Goal: Transaction & Acquisition: Obtain resource

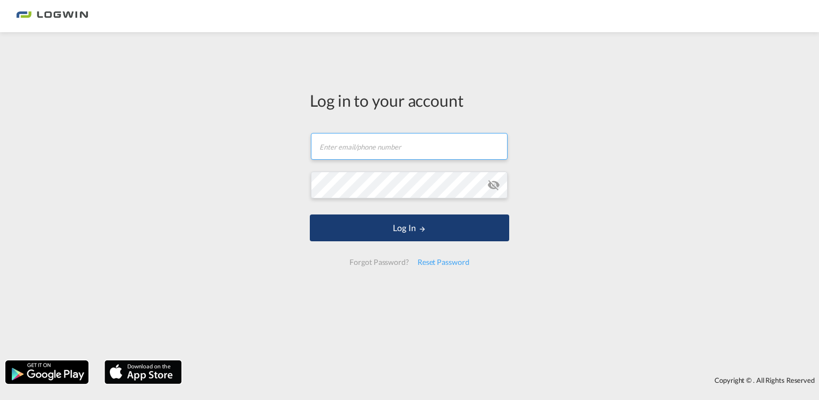
type input "[EMAIL_ADDRESS][DOMAIN_NAME]"
click at [379, 224] on button "Log In" at bounding box center [409, 227] width 199 height 27
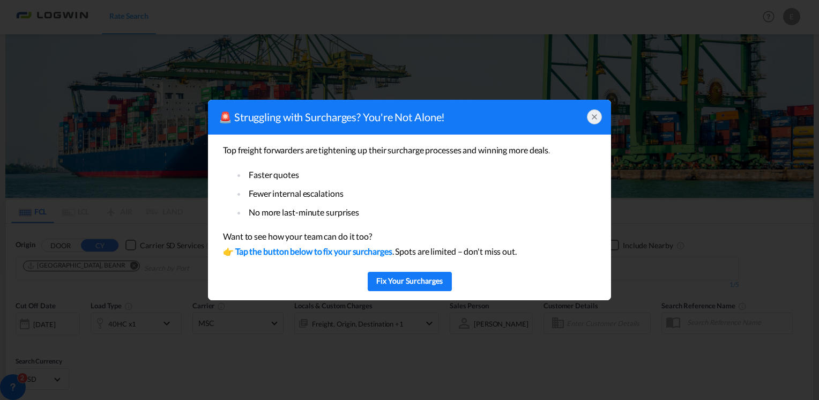
click at [594, 116] on icon at bounding box center [594, 117] width 9 height 9
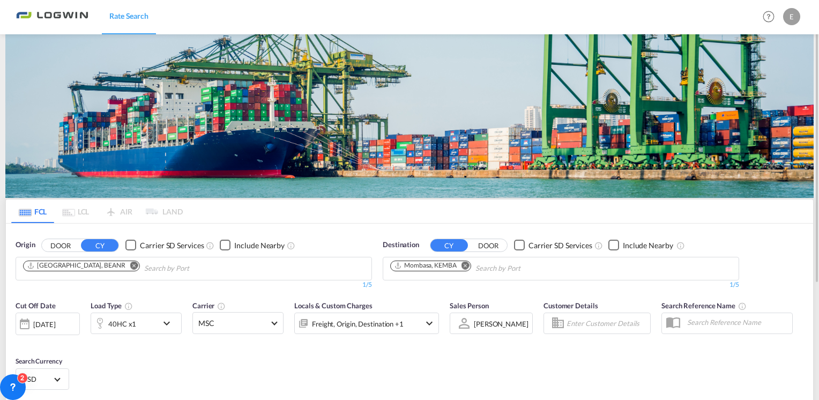
click at [467, 265] on md-icon "Remove" at bounding box center [466, 265] width 8 height 8
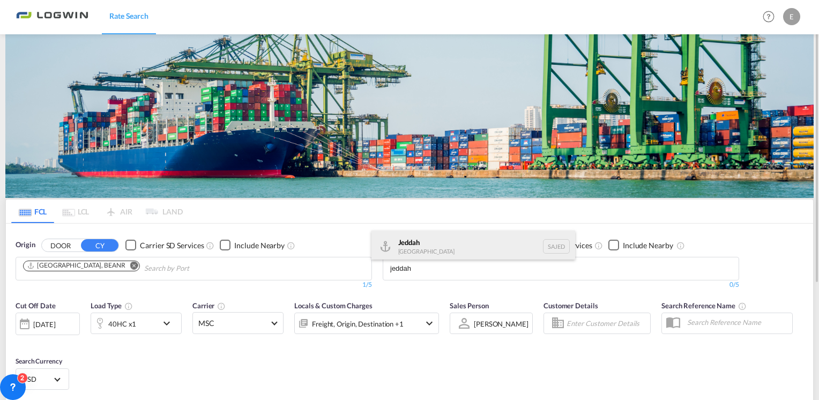
type input "jeddah"
click at [415, 239] on div "Jeddah [GEOGRAPHIC_DATA] SAJED" at bounding box center [473, 247] width 204 height 32
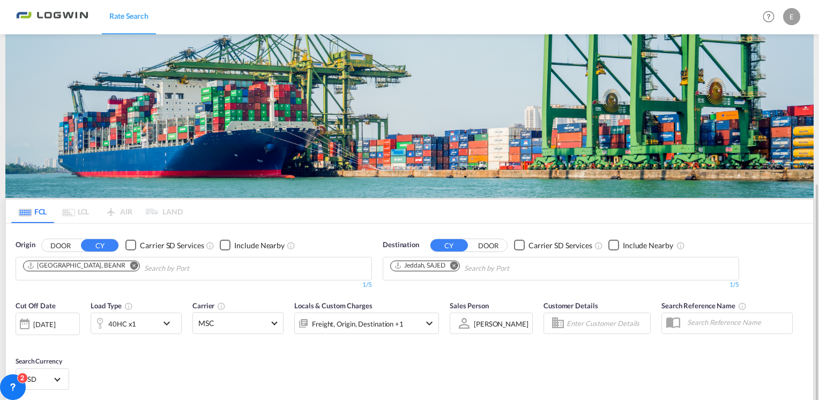
scroll to position [107, 0]
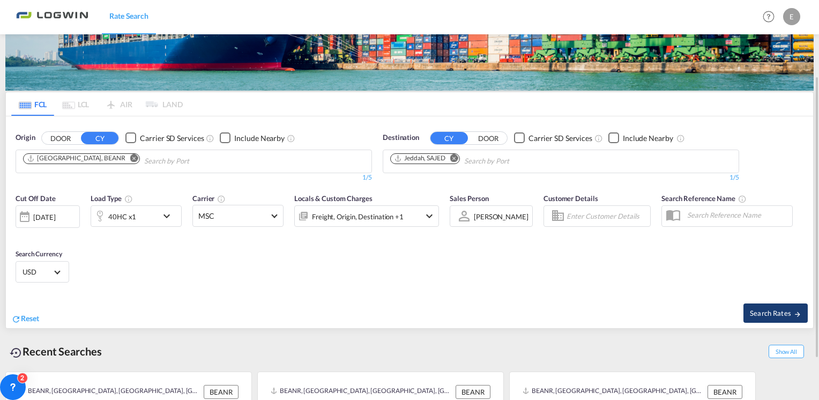
click at [759, 311] on span "Search Rates" at bounding box center [775, 313] width 51 height 9
type input "BEANR to SAJED / [DATE]"
